Goal: Information Seeking & Learning: Check status

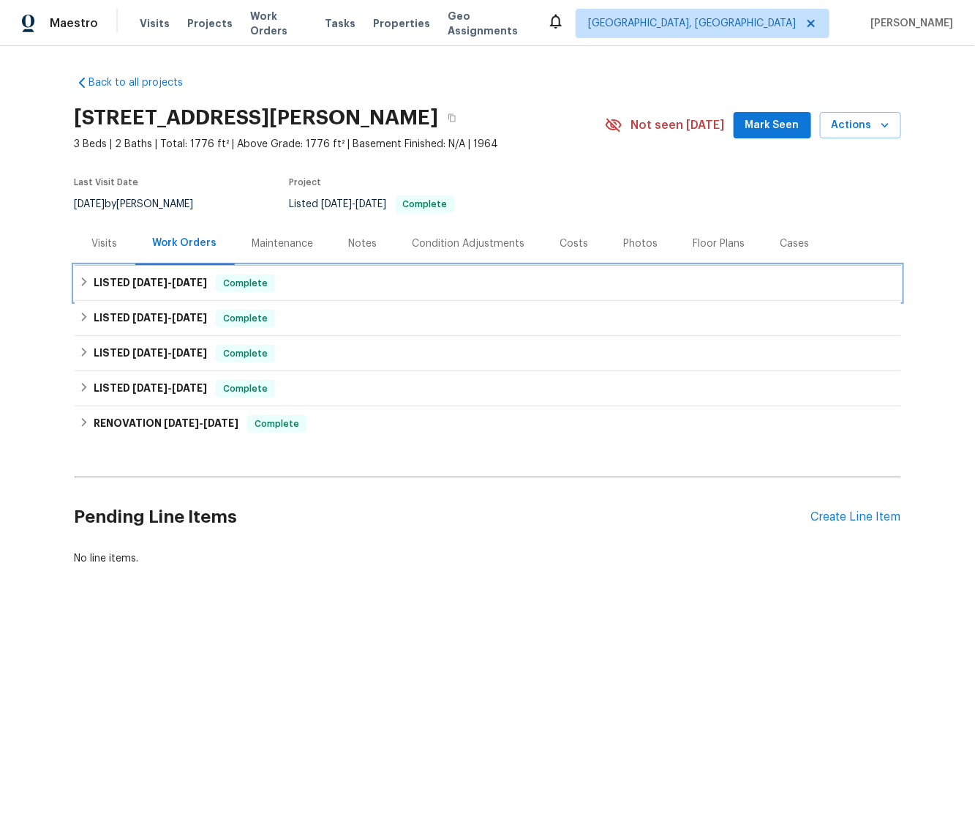
click at [79, 279] on icon at bounding box center [84, 282] width 10 height 10
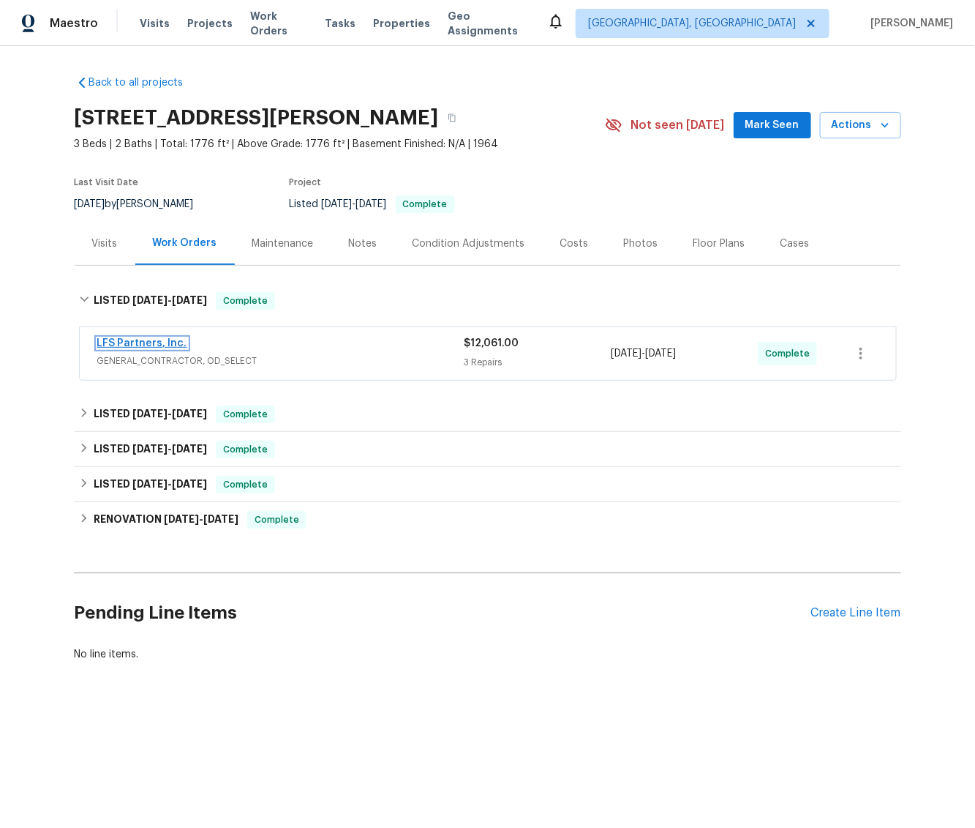
click at [145, 343] on link "LFS Partners, Inc." at bounding box center [142, 343] width 90 height 10
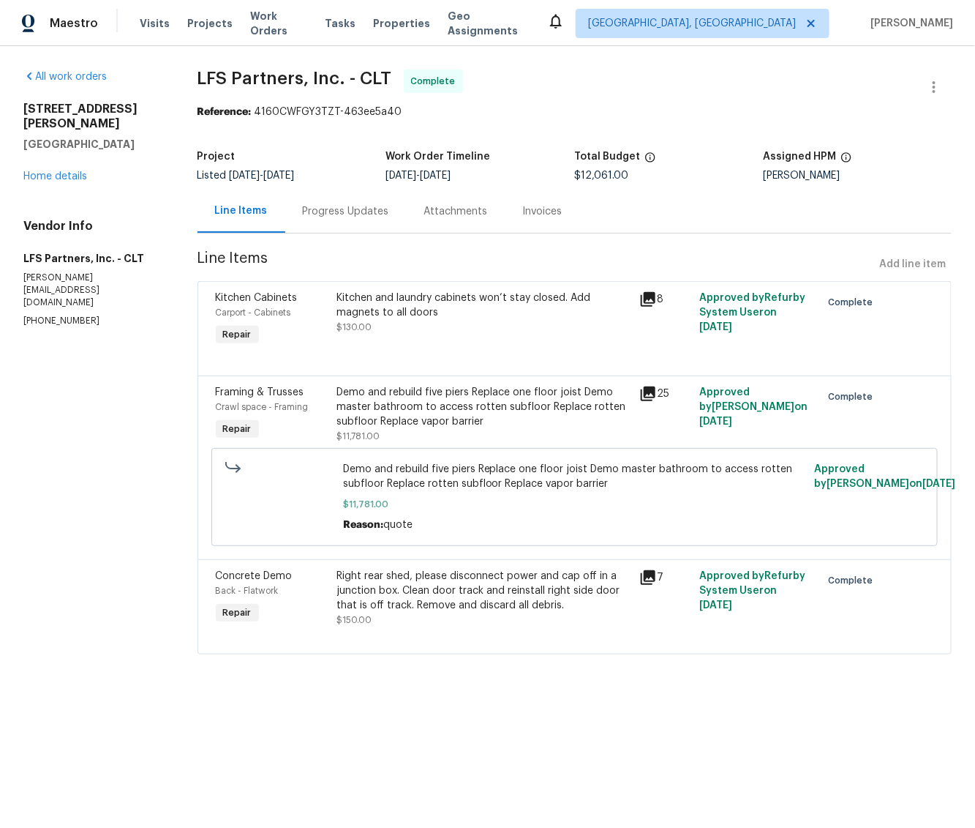
click at [27, 66] on div "All work orders 302 Melinda Ave Kannapolis, NC 28083 Home details Vendor Info L…" at bounding box center [487, 370] width 975 height 649
drag, startPoint x: 45, startPoint y: 135, endPoint x: 50, endPoint y: 149, distance: 14.1
click at [45, 138] on div "302 Melinda Ave Kannapolis, NC 28083 Home details" at bounding box center [92, 143] width 139 height 82
click at [51, 171] on link "Home details" at bounding box center [55, 176] width 64 height 10
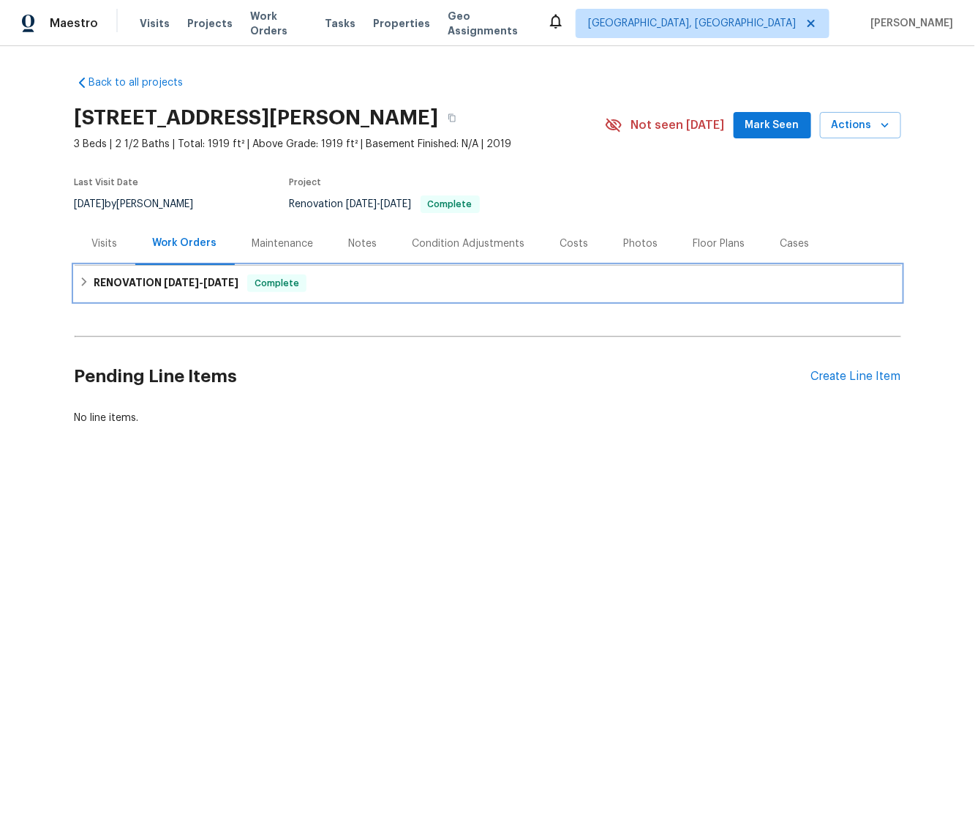
click at [105, 277] on h6 "RENOVATION 9/9/25 - 9/18/25" at bounding box center [166, 283] width 145 height 18
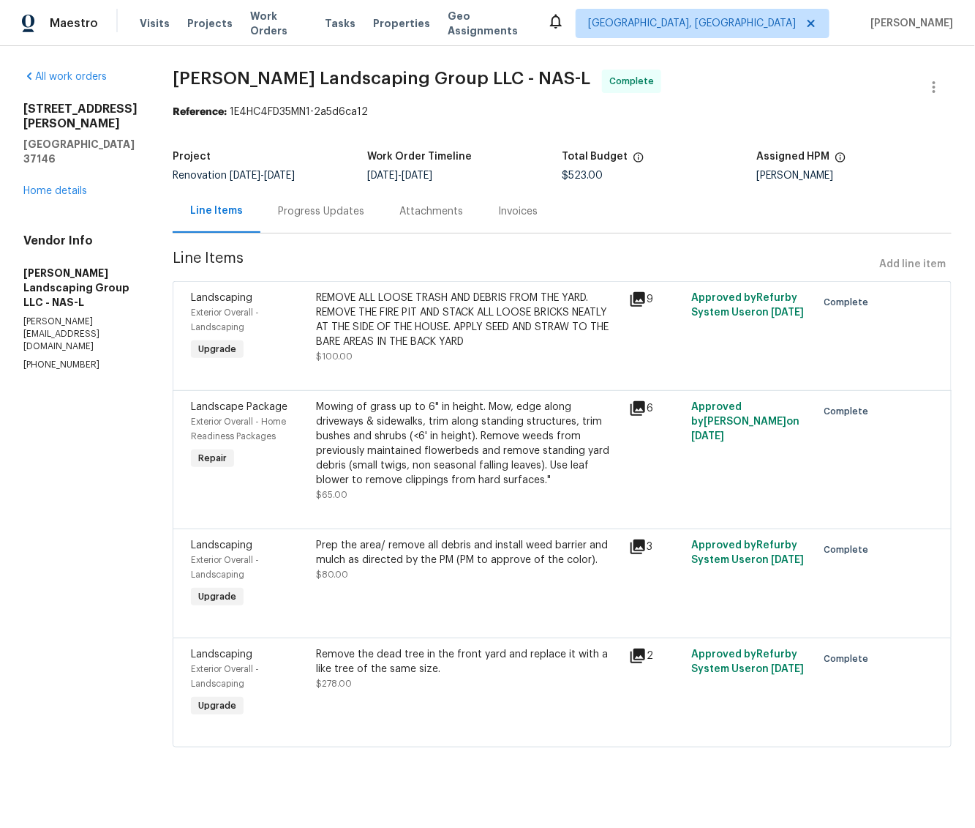
click at [645, 298] on icon at bounding box center [638, 299] width 18 height 18
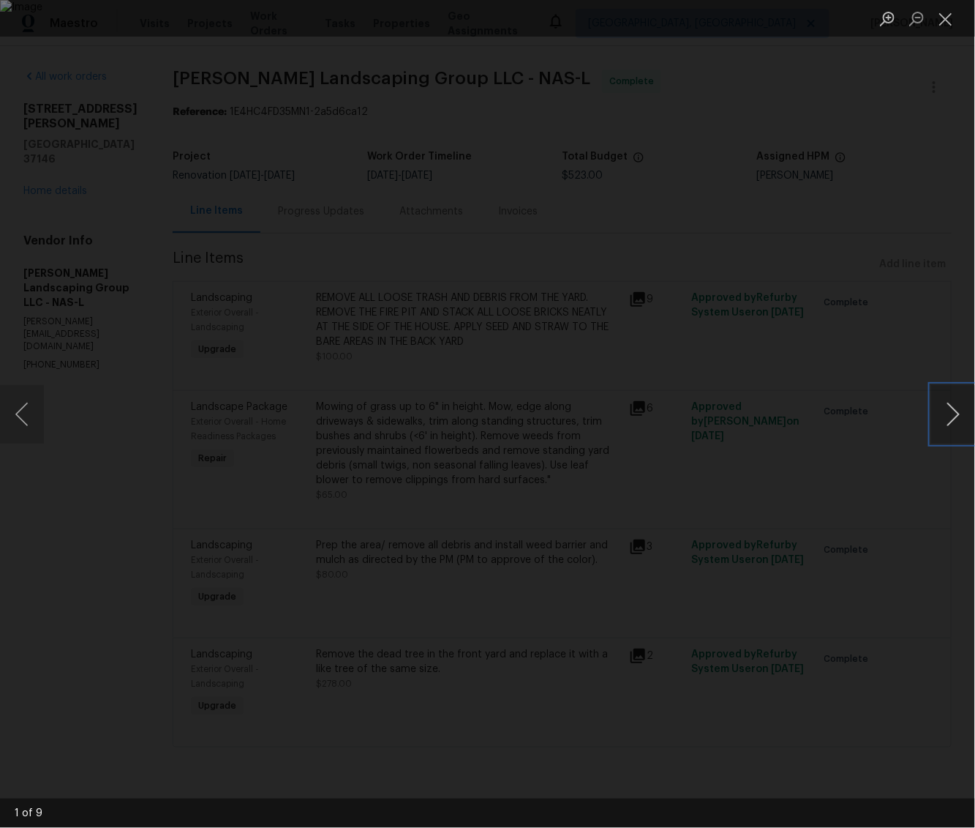
click at [938, 424] on button "Next image" at bounding box center [953, 414] width 44 height 59
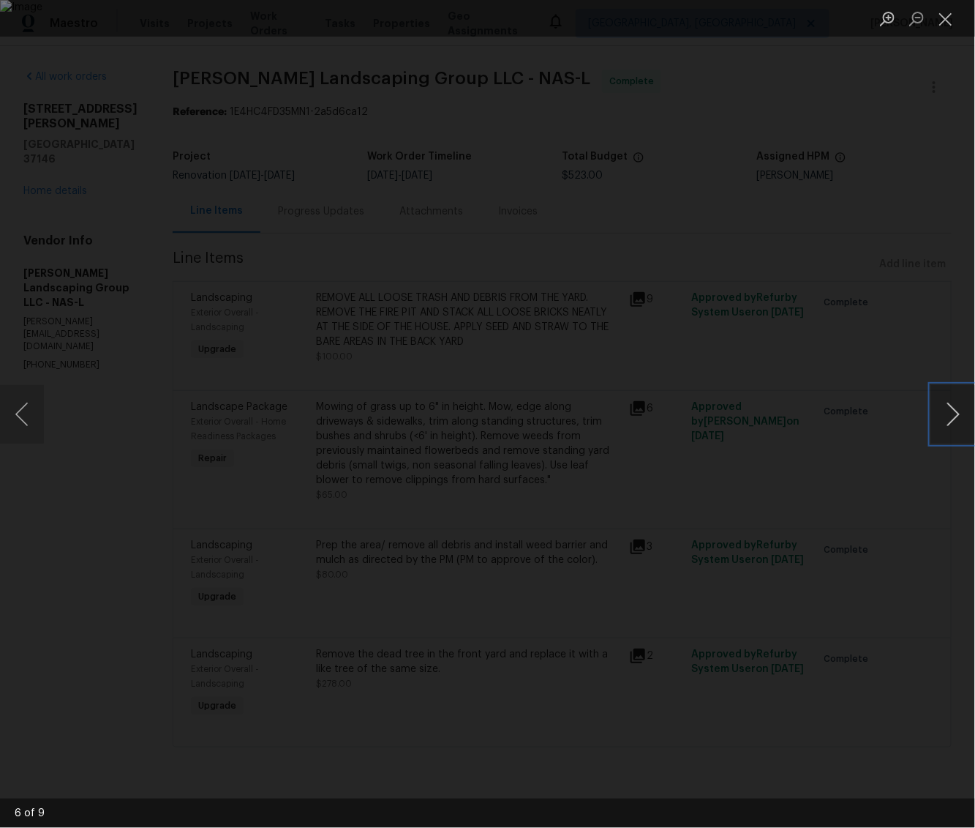
click at [938, 424] on button "Next image" at bounding box center [953, 414] width 44 height 59
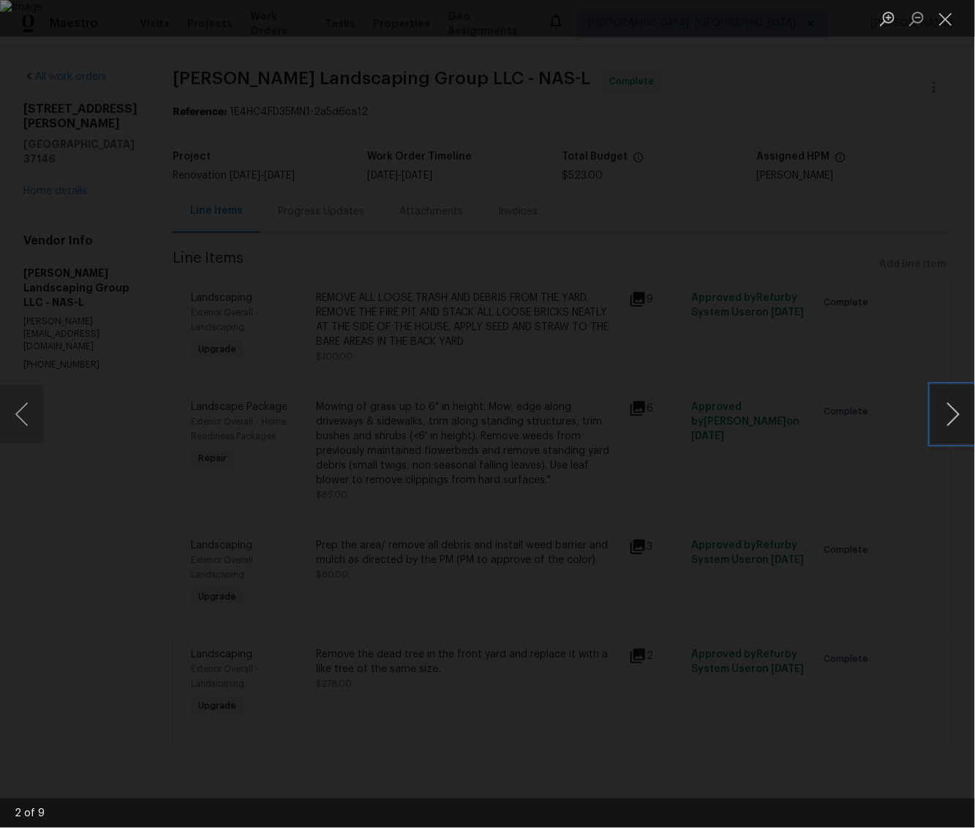
click at [938, 424] on button "Next image" at bounding box center [953, 414] width 44 height 59
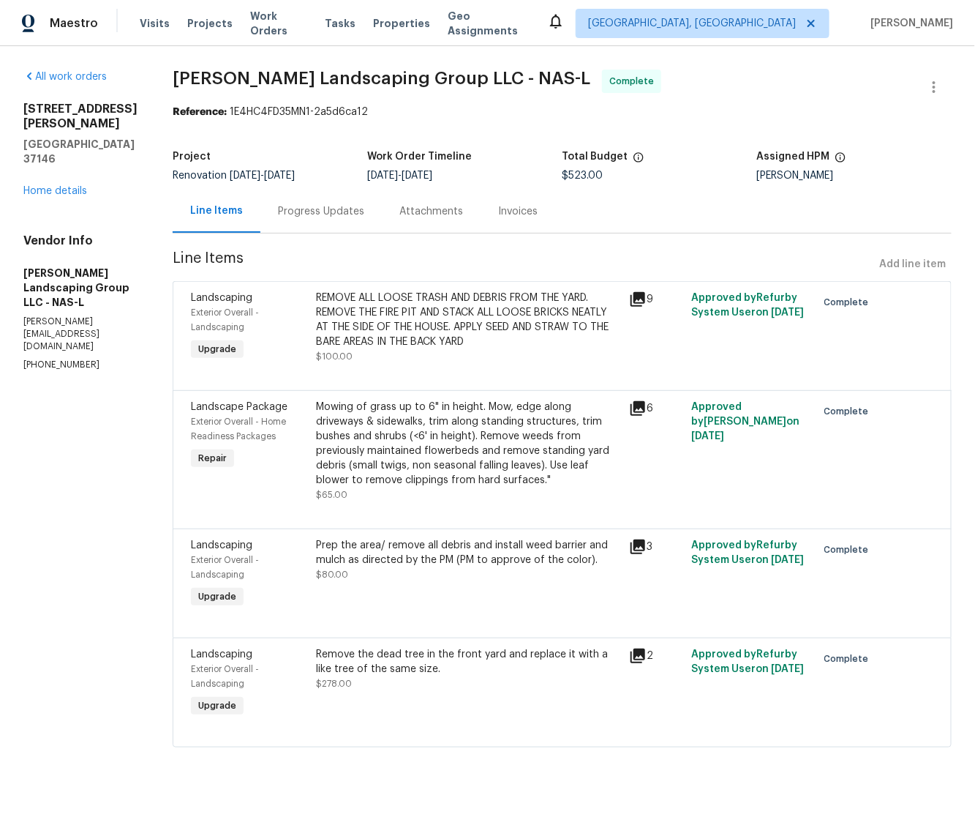
click at [642, 301] on icon at bounding box center [638, 299] width 15 height 15
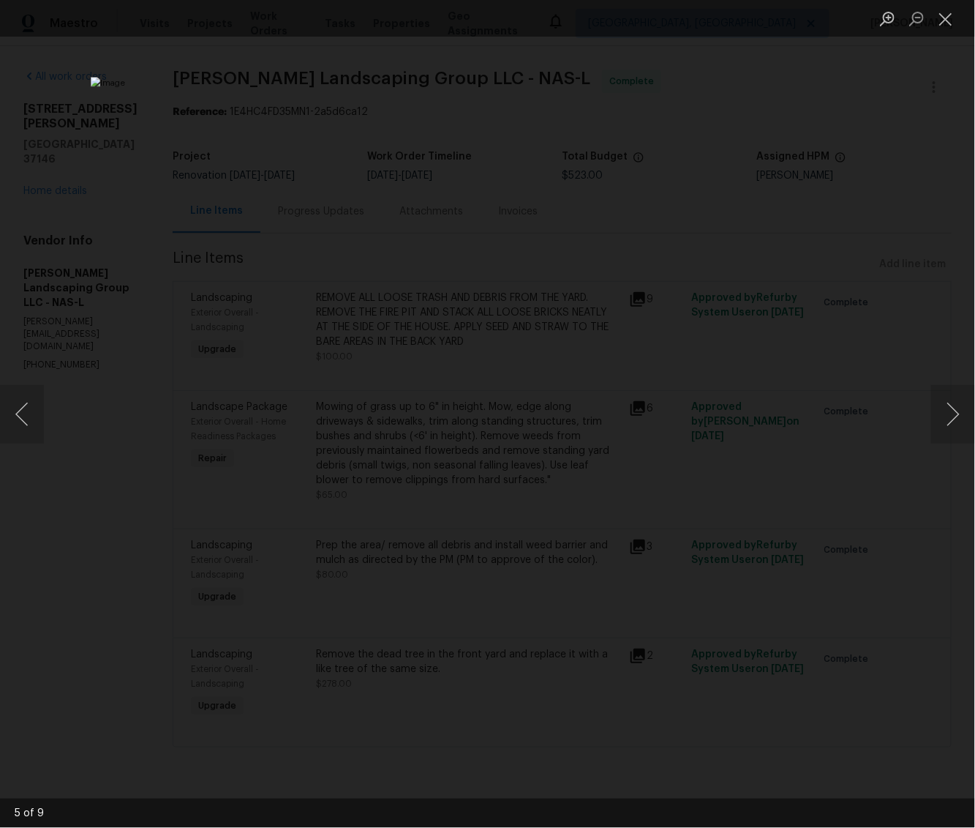
click at [555, 385] on img "Lightbox" at bounding box center [488, 414] width 794 height 674
click at [964, 421] on button "Next image" at bounding box center [953, 414] width 44 height 59
click at [948, 403] on button "Next image" at bounding box center [953, 414] width 44 height 59
click at [948, 404] on button "Next image" at bounding box center [953, 414] width 44 height 59
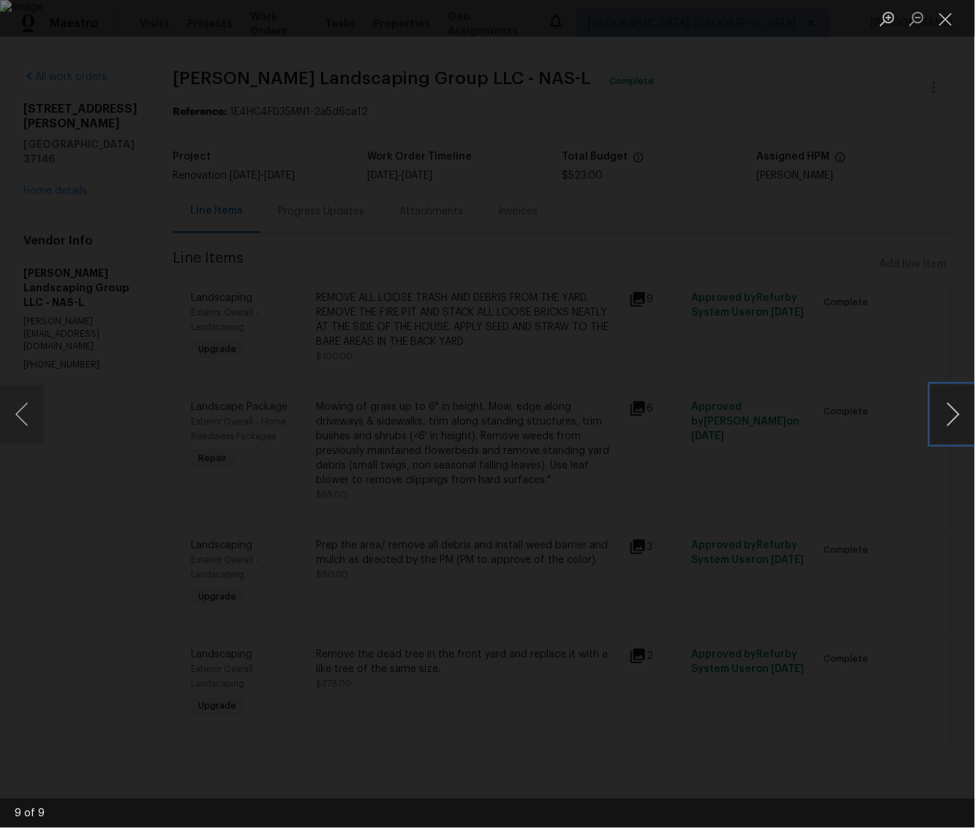
click at [948, 404] on button "Next image" at bounding box center [953, 414] width 44 height 59
click at [971, 412] on button "Next image" at bounding box center [953, 414] width 44 height 59
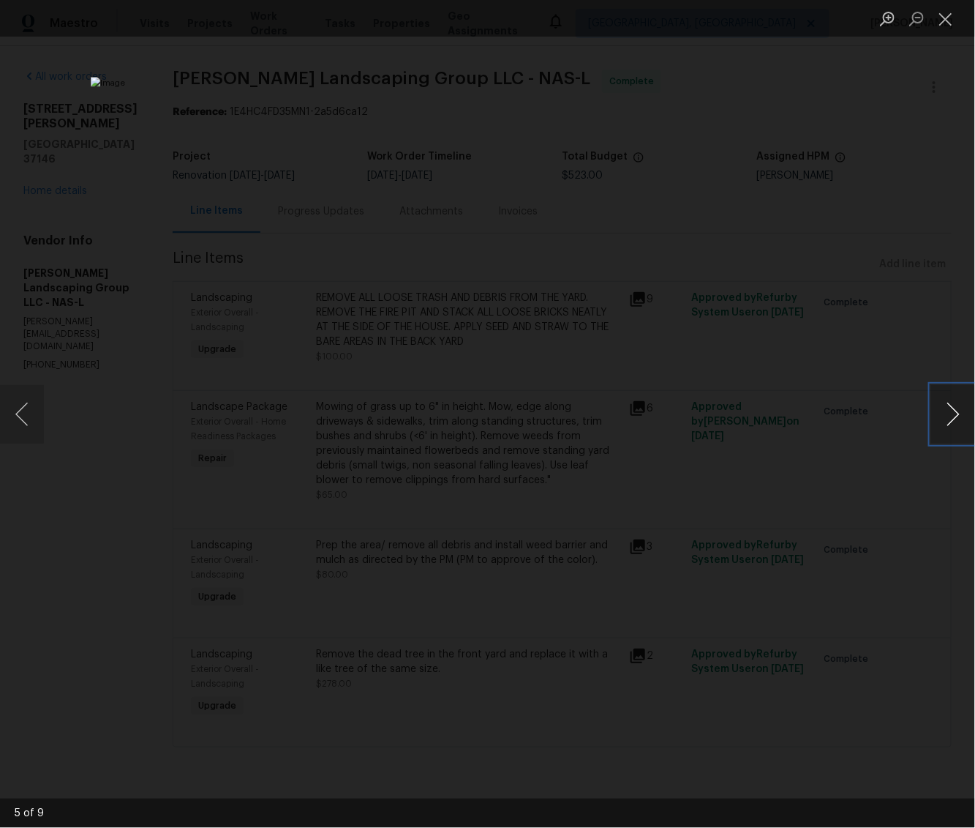
click at [970, 412] on button "Next image" at bounding box center [953, 414] width 44 height 59
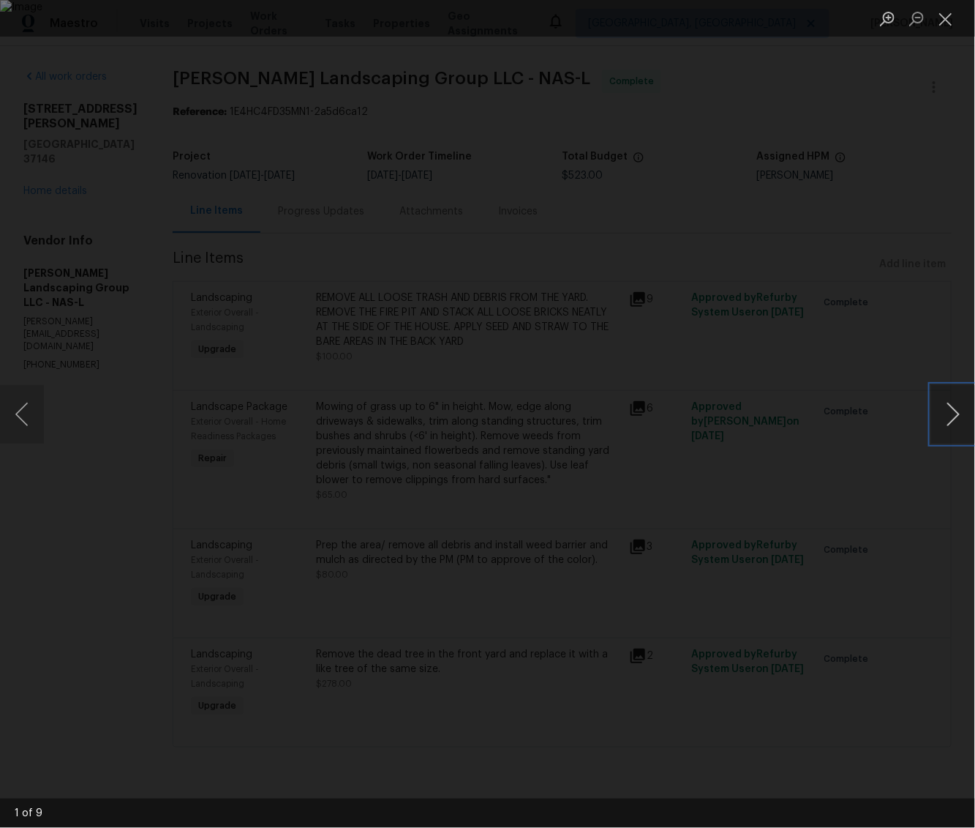
click at [970, 412] on button "Next image" at bounding box center [953, 414] width 44 height 59
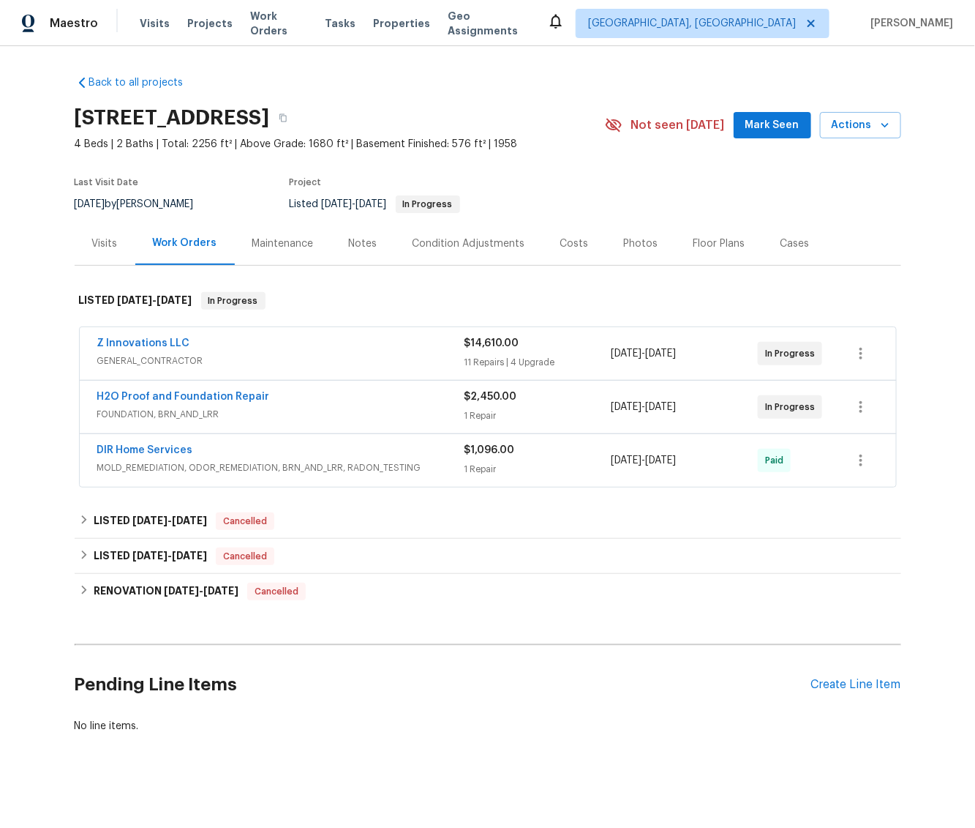
drag, startPoint x: 61, startPoint y: 115, endPoint x: 268, endPoint y: 118, distance: 206.3
click at [268, 118] on div "Back to all projects [STREET_ADDRESS] 4 Beds | 2 Baths | Total: 2256 ft² | Abov…" at bounding box center [487, 436] width 975 height 781
copy h2 "[STREET_ADDRESS][PERSON_NAME],"
